Goal: Book appointment/travel/reservation

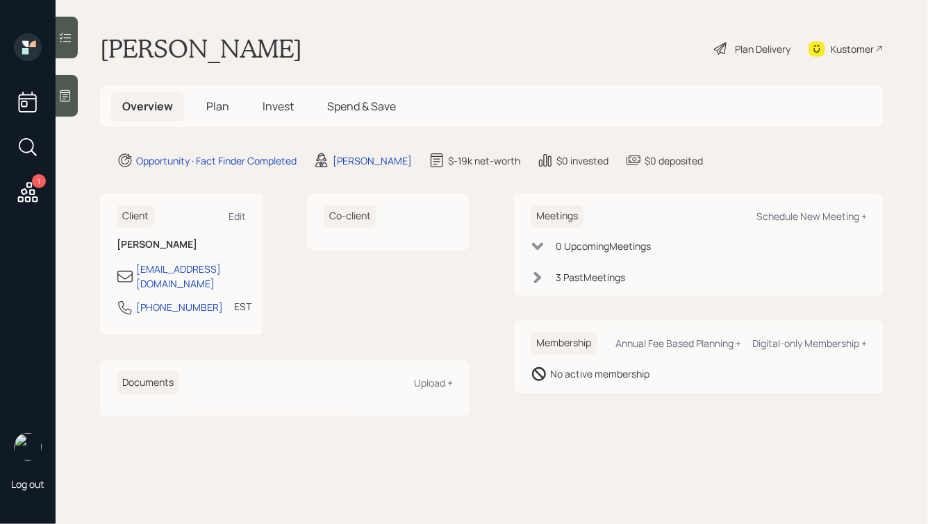
click at [800, 217] on div "Schedule New Meeting +" at bounding box center [811, 216] width 110 height 13
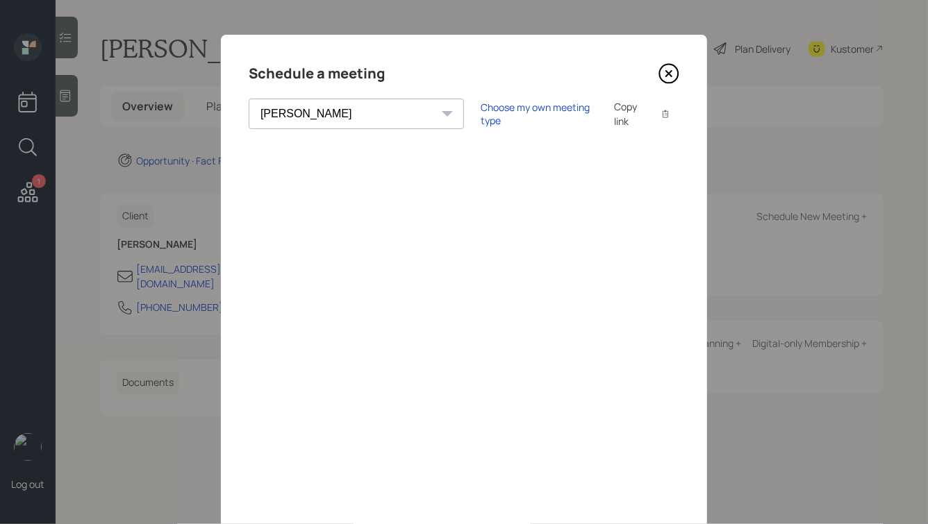
click at [328, 108] on select "[PERSON_NAME] [PERSON_NAME] [PERSON_NAME] [PERSON_NAME] [PERSON_NAME] [PERSON_N…" at bounding box center [356, 114] width 215 height 31
click at [326, 110] on select "[PERSON_NAME] [PERSON_NAME] [PERSON_NAME] [PERSON_NAME] [PERSON_NAME] [PERSON_N…" at bounding box center [356, 114] width 215 height 31
select select "round-[PERSON_NAME]"
click at [249, 99] on select "[PERSON_NAME] [PERSON_NAME] [PERSON_NAME] [PERSON_NAME] [PERSON_NAME] [PERSON_N…" at bounding box center [356, 114] width 215 height 31
click at [480, 122] on div "Choose my own meeting type Copy link Copy text" at bounding box center [579, 113] width 199 height 29
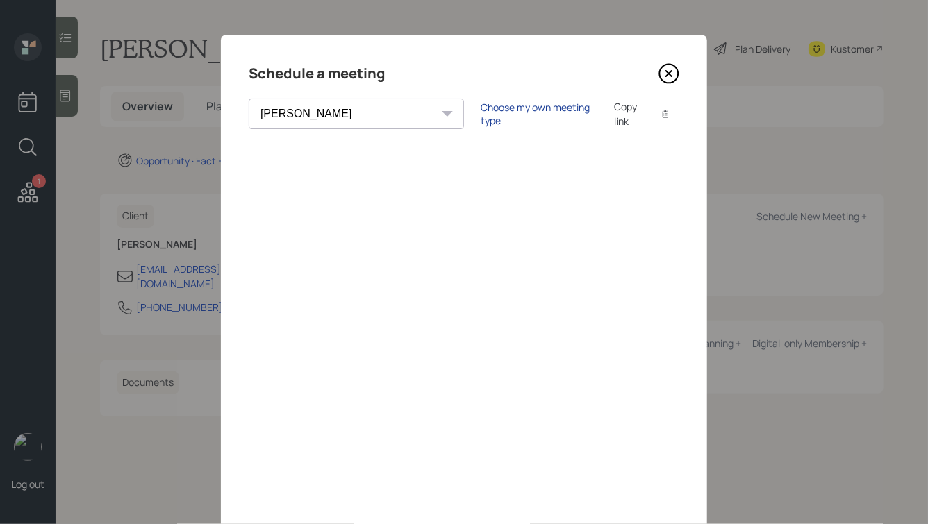
click at [480, 120] on div "Choose my own meeting type" at bounding box center [538, 114] width 117 height 26
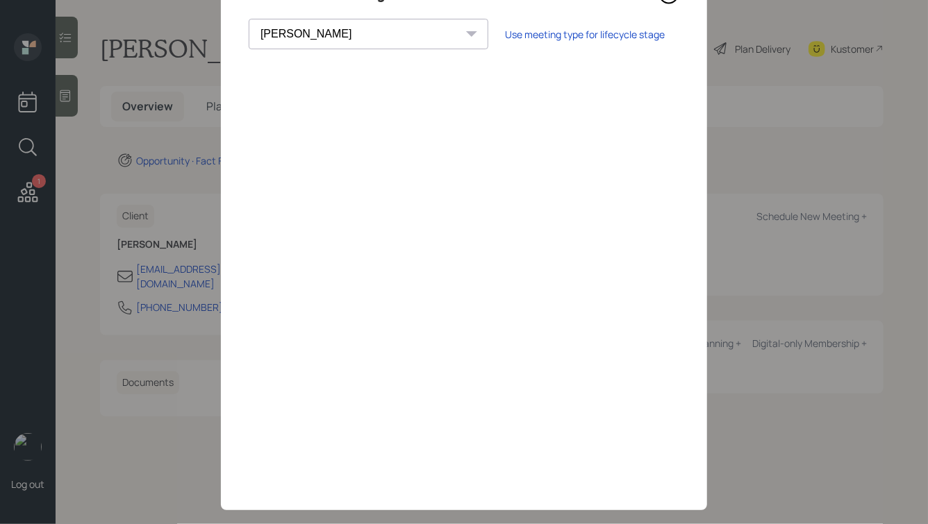
scroll to position [100, 0]
